Goal: Task Accomplishment & Management: Use online tool/utility

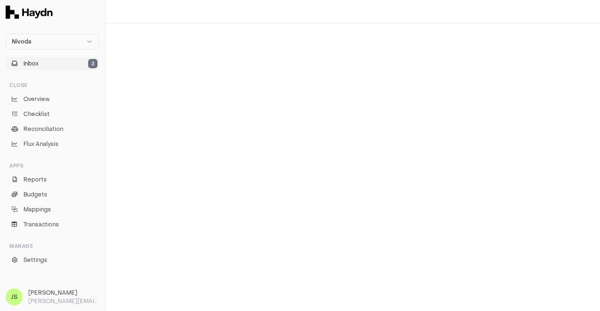
click at [55, 64] on button "Inbox 3" at bounding box center [53, 63] width 94 height 13
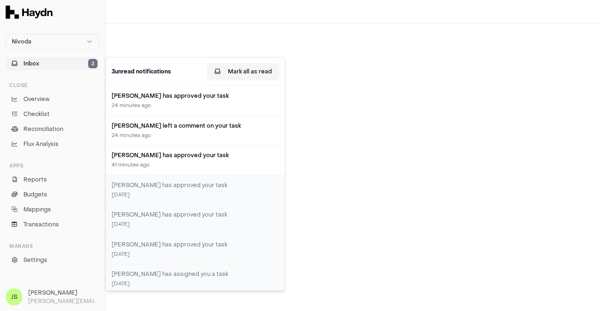
click at [257, 70] on button "Mark all as read" at bounding box center [243, 71] width 72 height 17
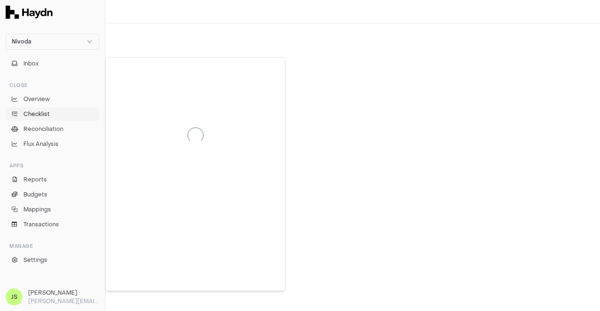
click at [49, 111] on span "Checklist" at bounding box center [36, 114] width 26 height 8
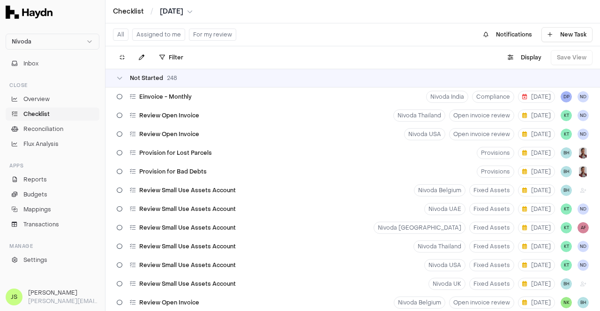
click at [159, 31] on button "Assigned to me" at bounding box center [158, 35] width 53 height 12
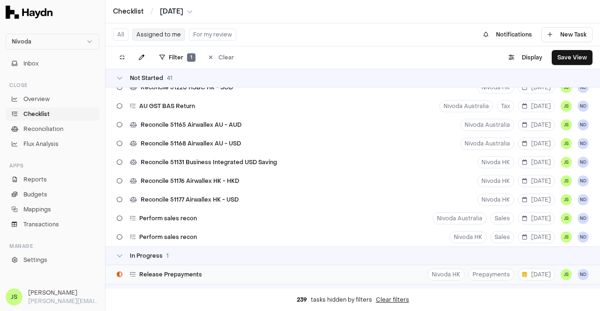
scroll to position [660, 0]
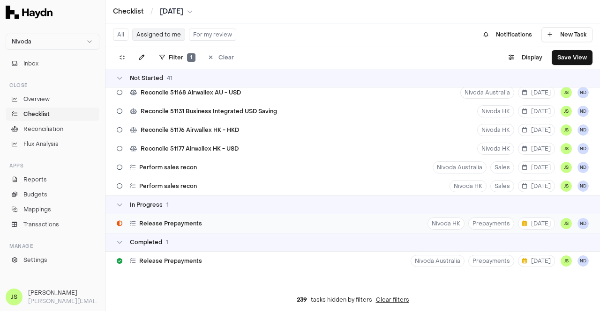
click at [196, 224] on span "Release Prepayments" at bounding box center [170, 223] width 63 height 7
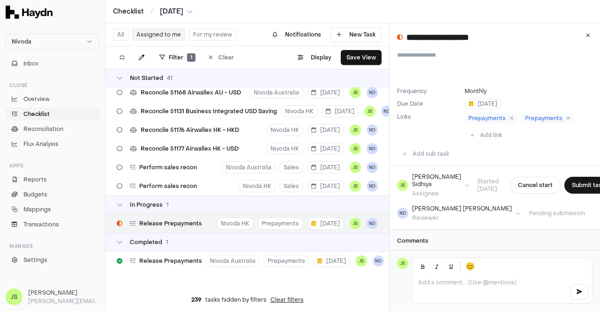
scroll to position [16, 0]
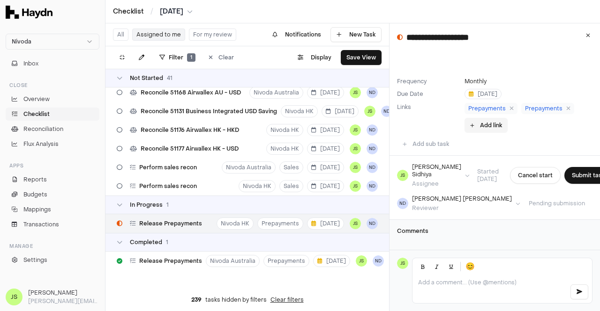
click at [491, 118] on button "Add link" at bounding box center [485, 125] width 43 height 15
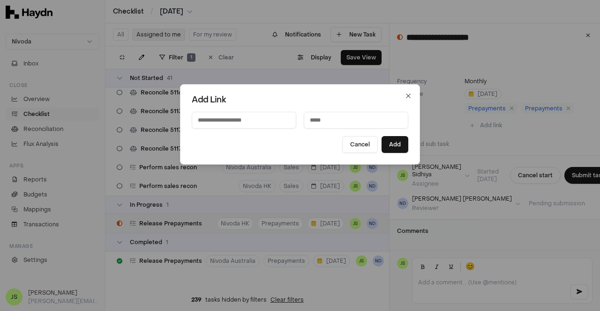
paste input "**********"
type input "**********"
click at [336, 117] on input at bounding box center [356, 120] width 104 height 17
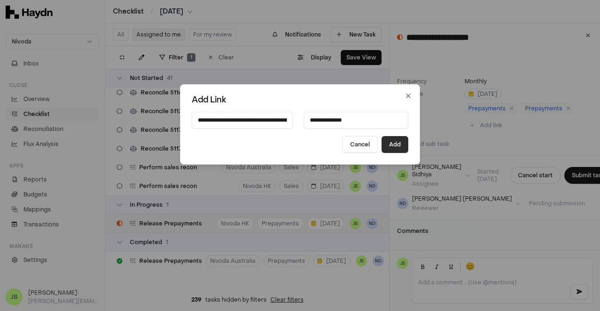
type input "**********"
click at [385, 148] on button "Add" at bounding box center [394, 144] width 27 height 17
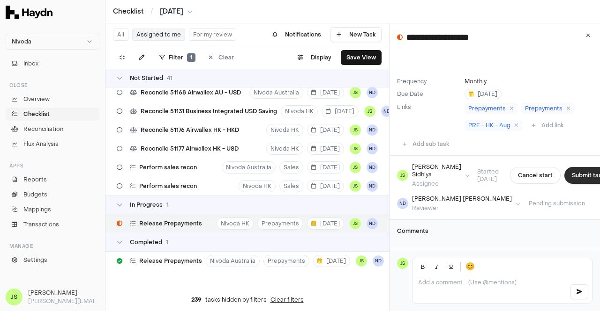
click at [569, 172] on button "Submit task" at bounding box center [588, 175] width 48 height 17
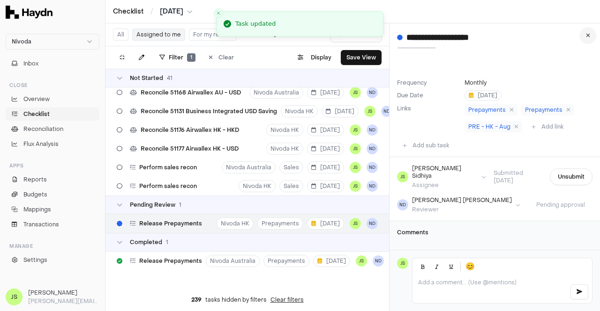
click at [589, 37] on button at bounding box center [587, 35] width 17 height 17
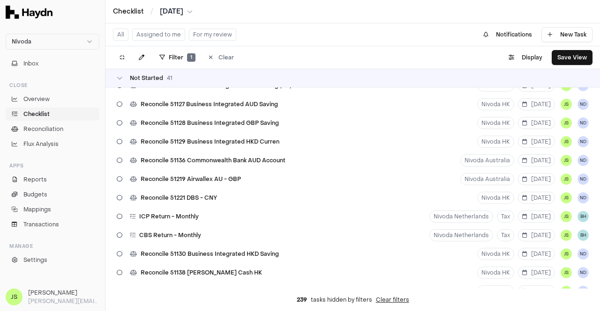
scroll to position [145, 0]
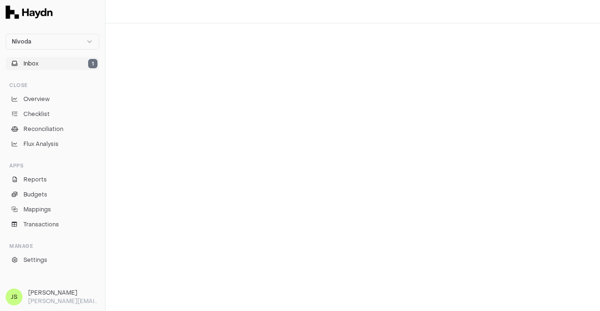
click at [46, 65] on button "Inbox 1" at bounding box center [53, 63] width 94 height 13
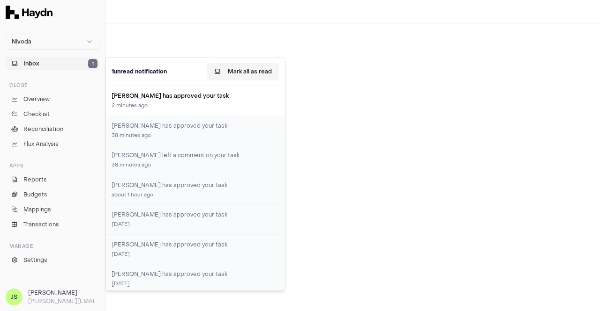
click at [253, 66] on button "Mark all as read" at bounding box center [243, 71] width 72 height 17
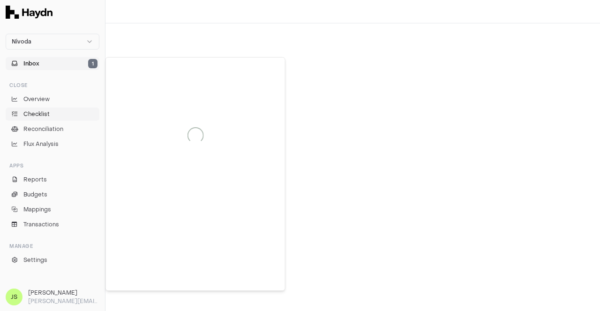
click at [42, 112] on span "Checklist" at bounding box center [36, 114] width 26 height 8
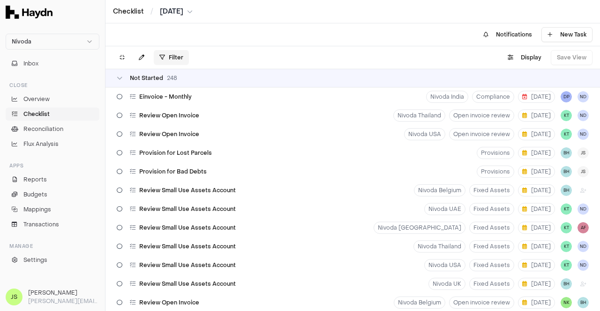
click at [175, 55] on html "Nivoda Inbox Close Overview Checklist Reconciliation Flux Analysis Apps Reports…" at bounding box center [300, 155] width 600 height 311
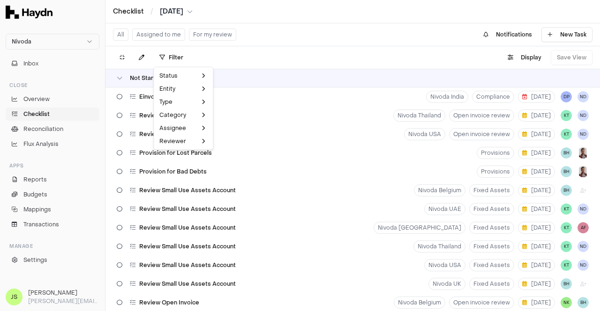
click at [145, 31] on html "Nivoda Inbox Close Overview Checklist Reconciliation Flux Analysis Apps Reports…" at bounding box center [300, 155] width 600 height 311
click at [145, 31] on button "Assigned to me" at bounding box center [158, 35] width 53 height 12
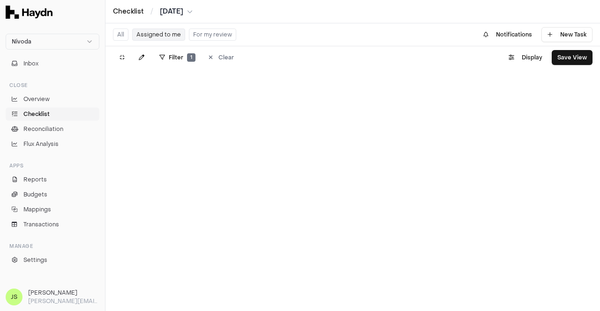
click at [171, 33] on button "Assigned to me" at bounding box center [158, 35] width 53 height 12
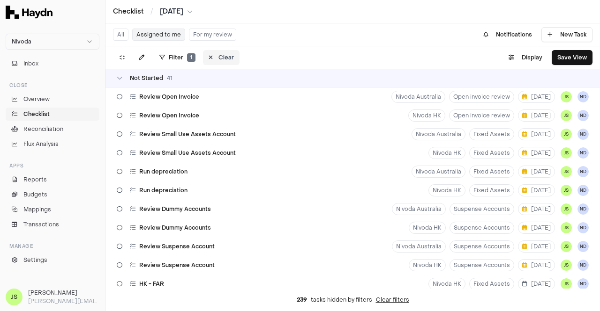
click at [206, 56] on button "Clear" at bounding box center [221, 57] width 37 height 15
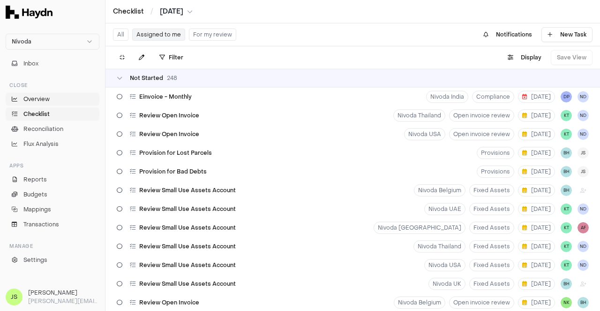
click at [33, 103] on span "Overview" at bounding box center [36, 99] width 26 height 8
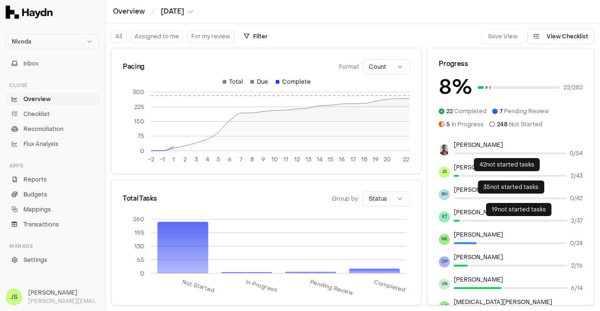
scroll to position [47, 0]
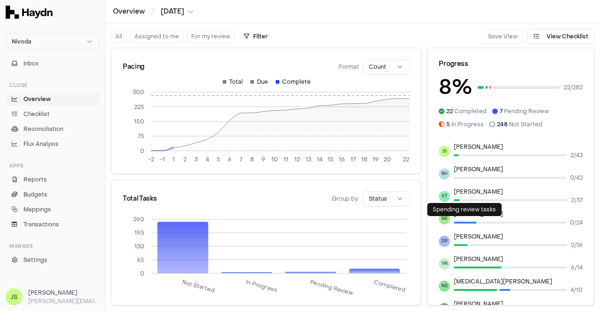
click at [464, 223] on div at bounding box center [464, 222] width 23 height 9
click at [464, 222] on div at bounding box center [464, 223] width 23 height 2
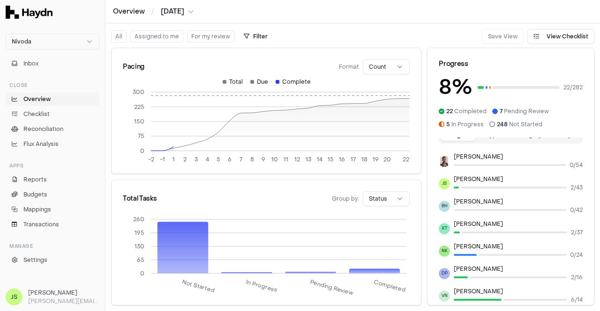
scroll to position [0, 0]
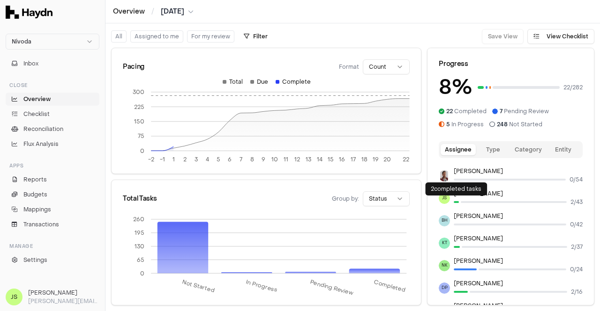
click at [455, 202] on div at bounding box center [455, 202] width 5 height 2
